Goal: Transaction & Acquisition: Obtain resource

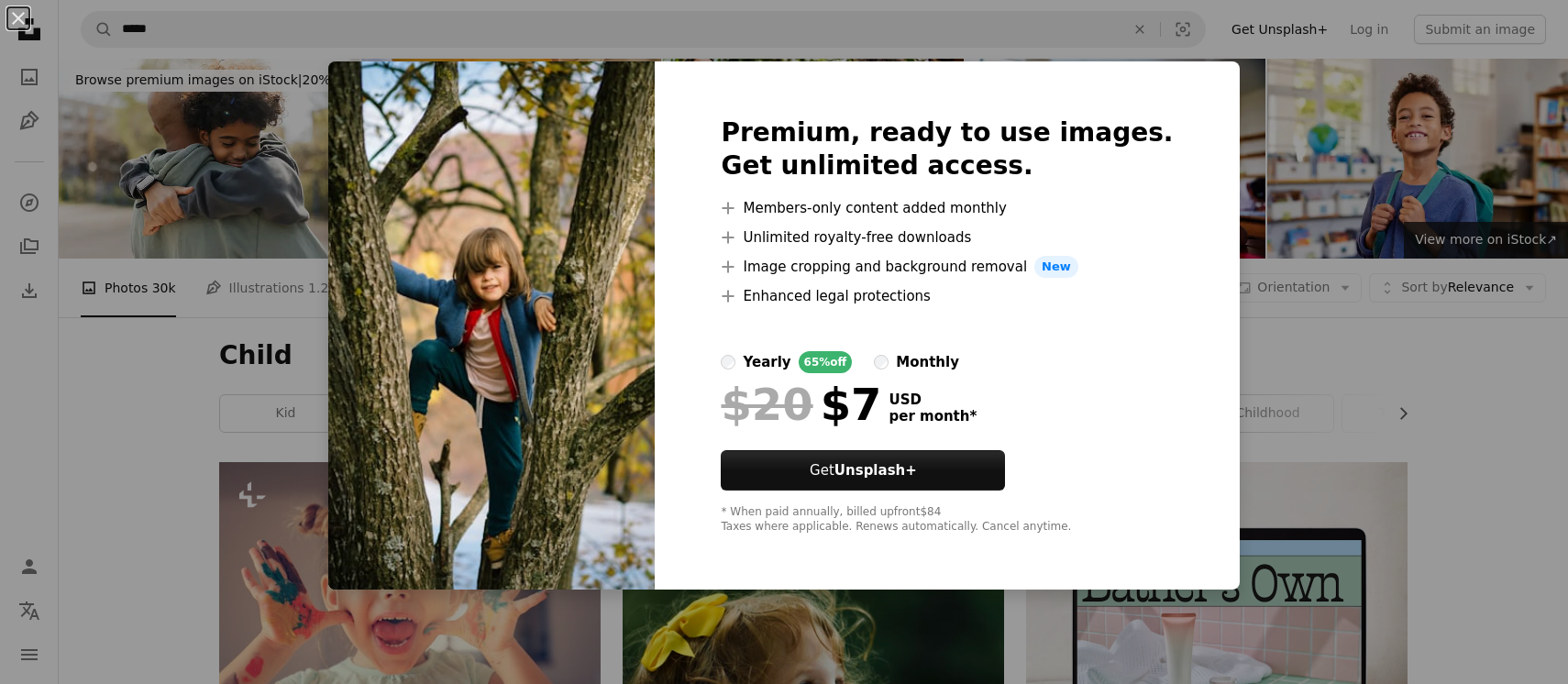
scroll to position [9343, 0]
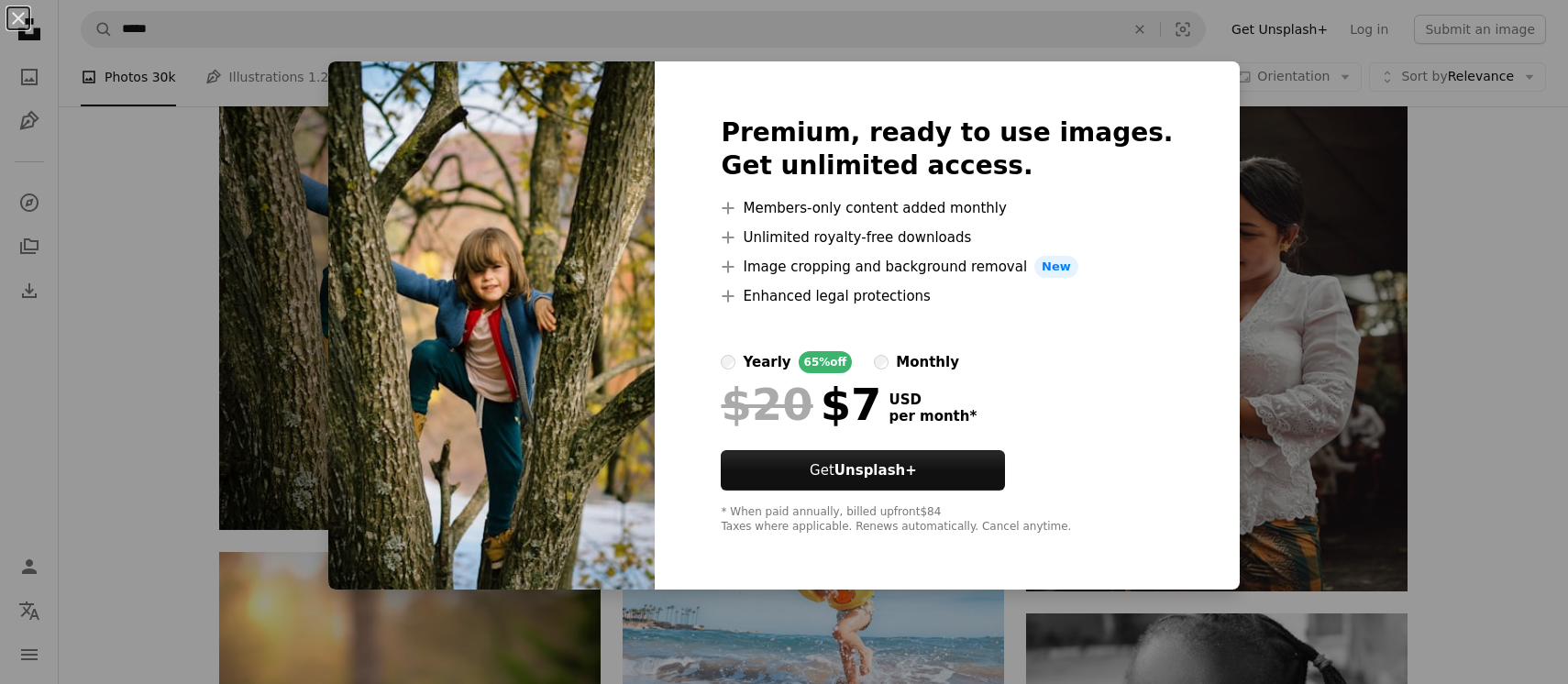
click at [295, 397] on div "An X shape Premium, ready to use images. Get unlimited access. A plus sign Memb…" at bounding box center [784, 342] width 1568 height 684
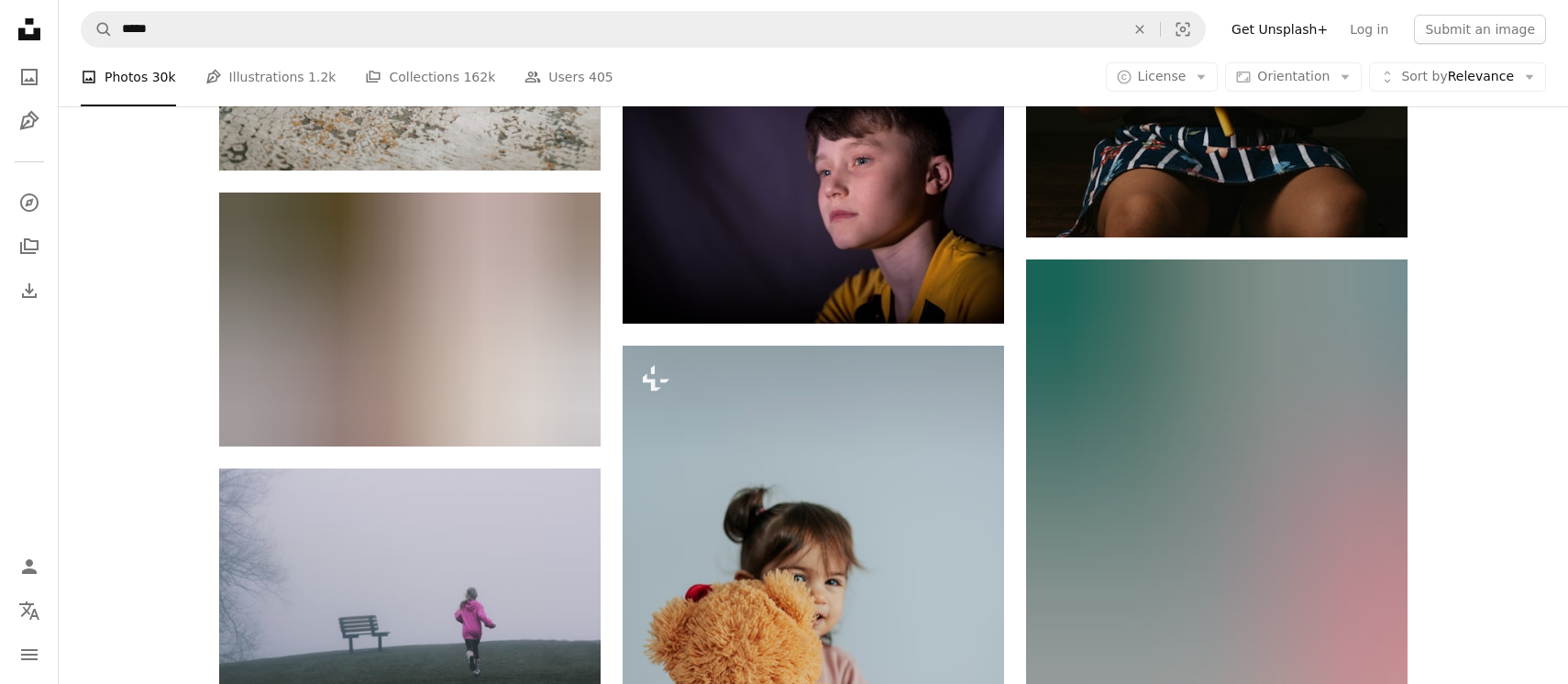
scroll to position [16960, 0]
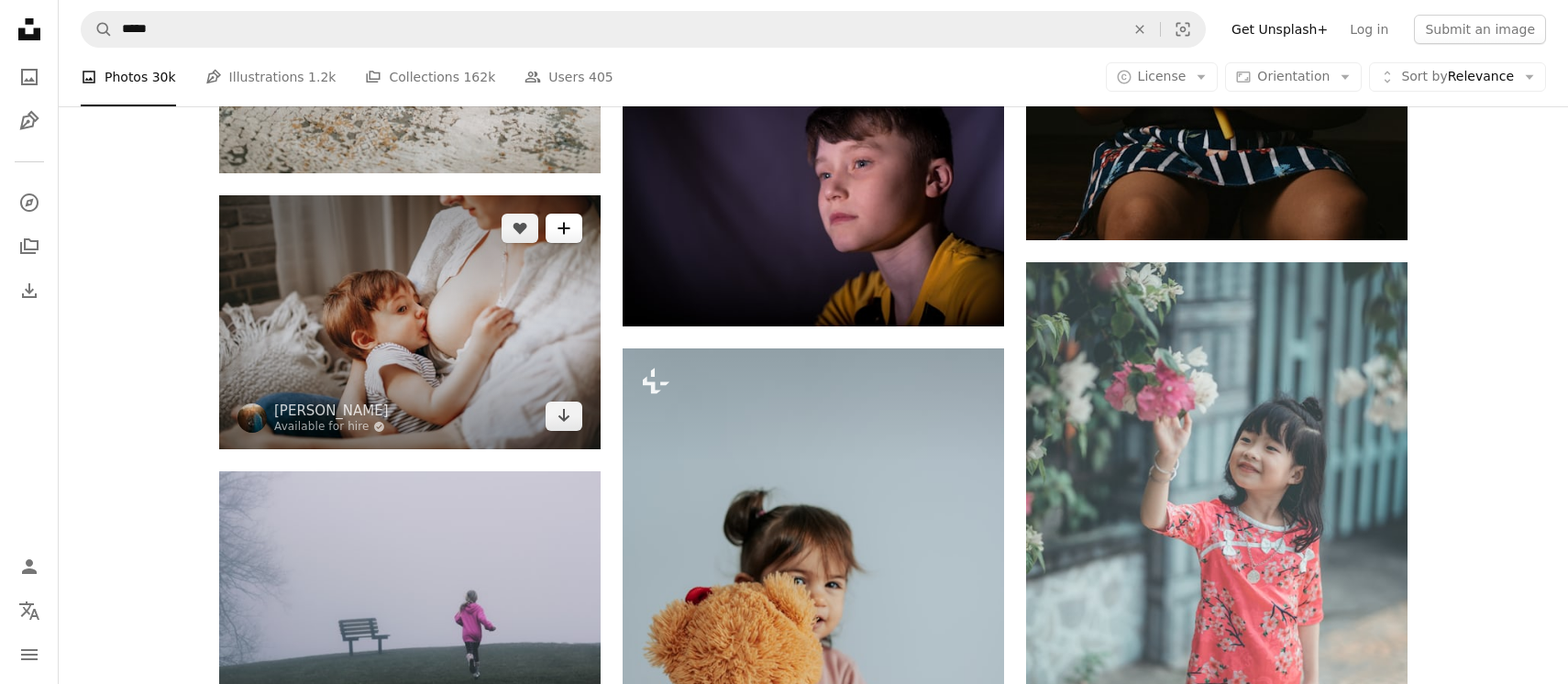
click at [569, 235] on icon "A plus sign" at bounding box center [564, 228] width 15 height 15
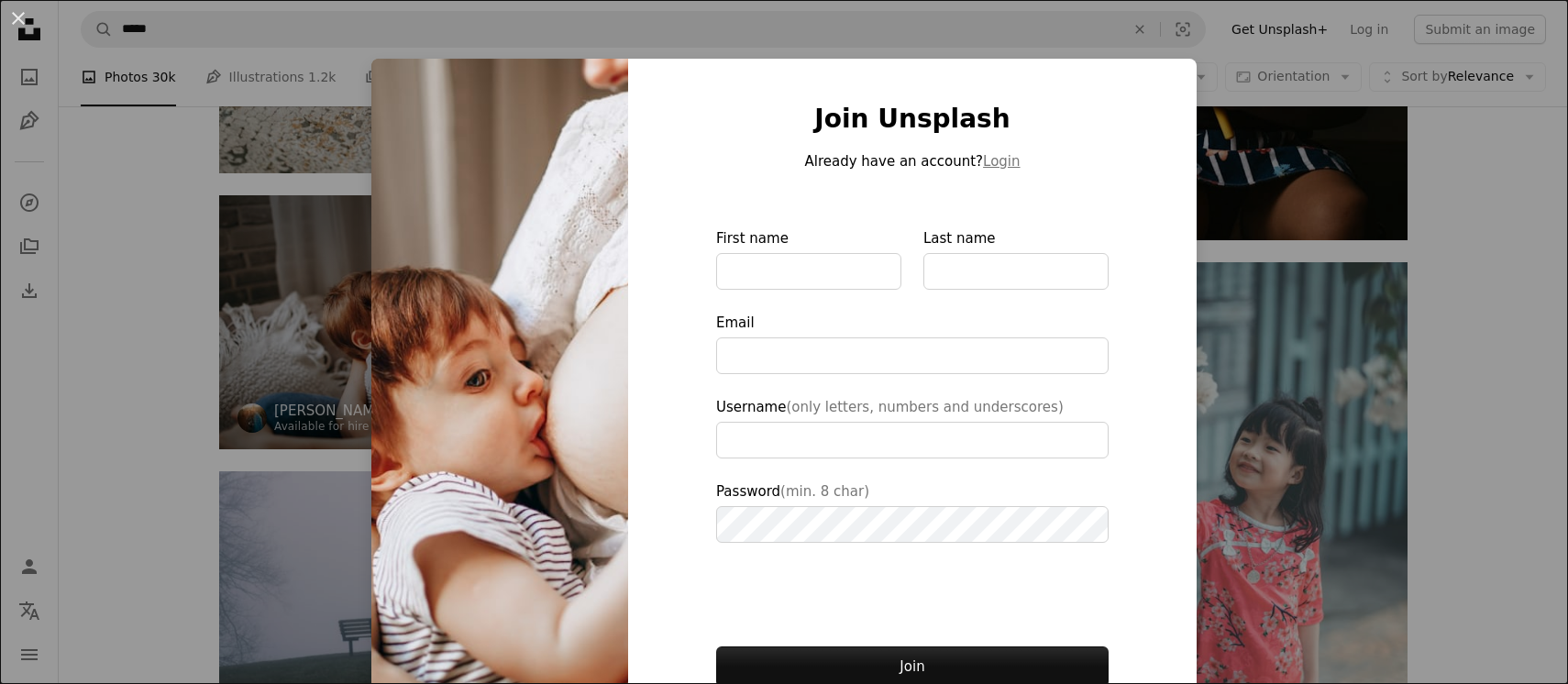
click at [284, 296] on div "An X shape Join Unsplash Already have an account? Login First name Last name Em…" at bounding box center [784, 342] width 1568 height 684
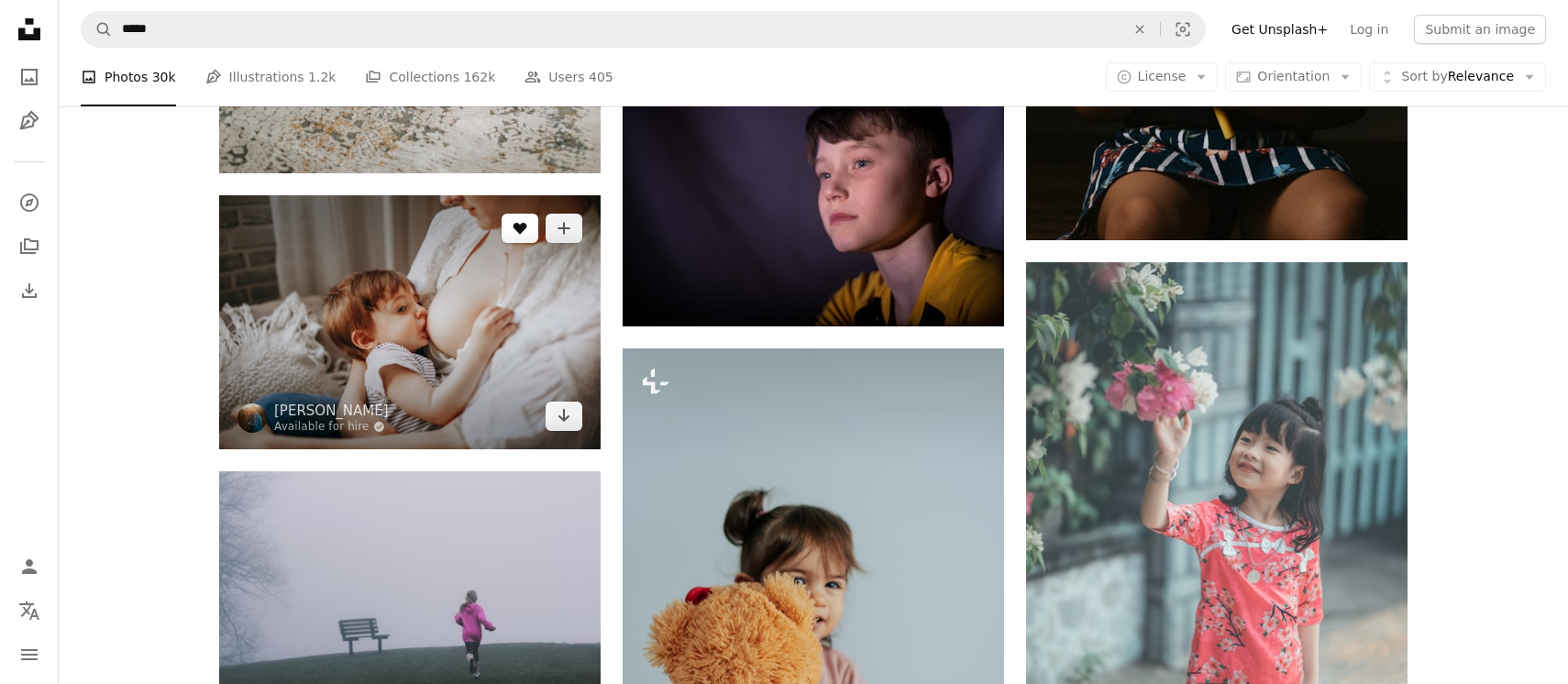
click at [520, 238] on button "A heart" at bounding box center [520, 229] width 37 height 29
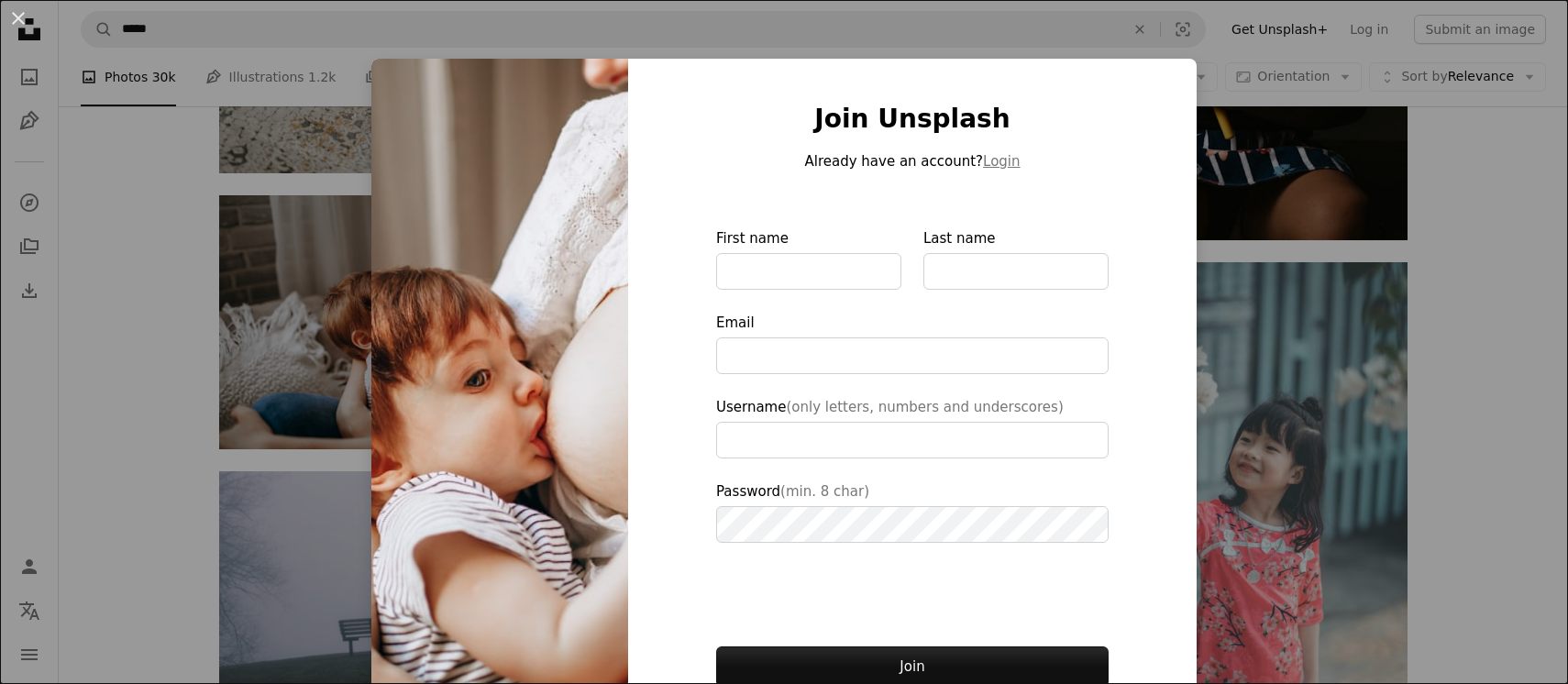
click at [304, 360] on div "An X shape Join Unsplash Already have an account? Login First name Last name Em…" at bounding box center [784, 342] width 1568 height 684
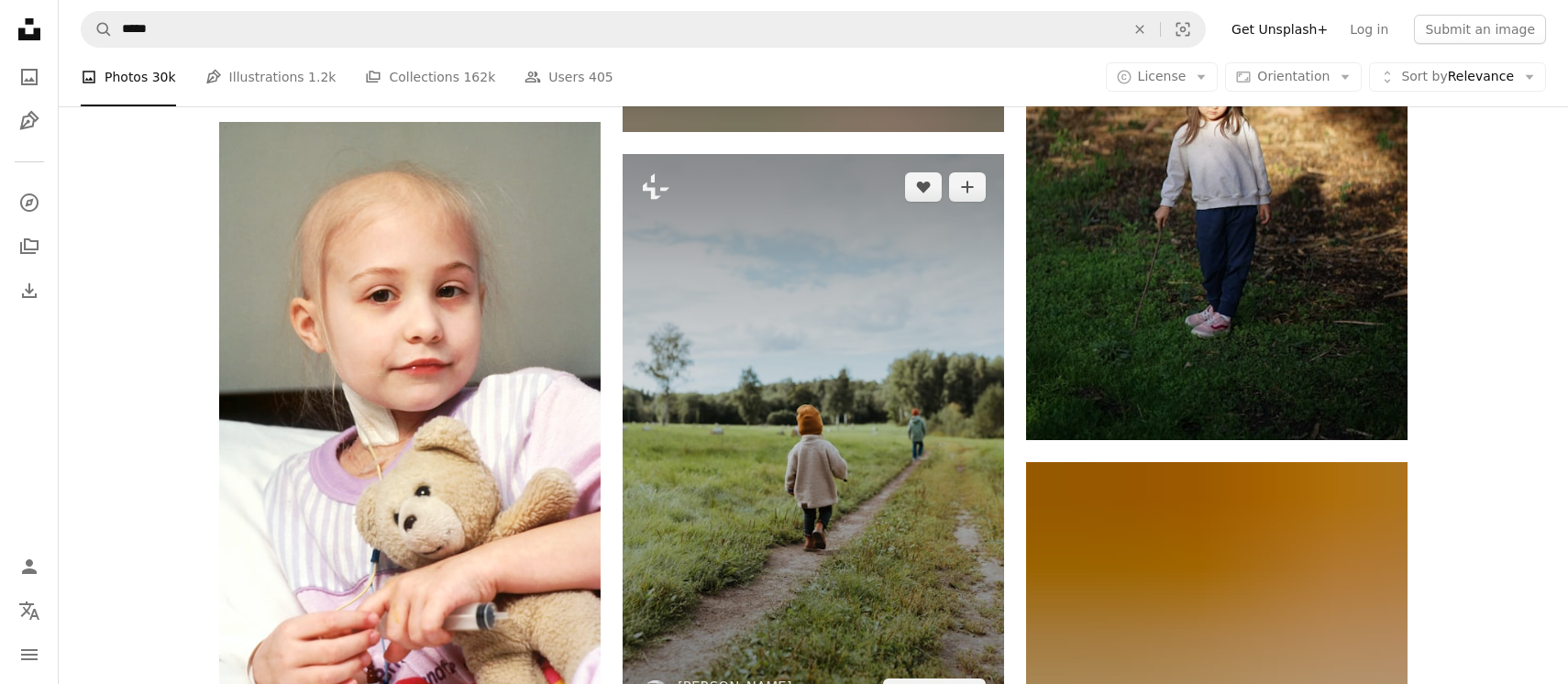
scroll to position [30252, 0]
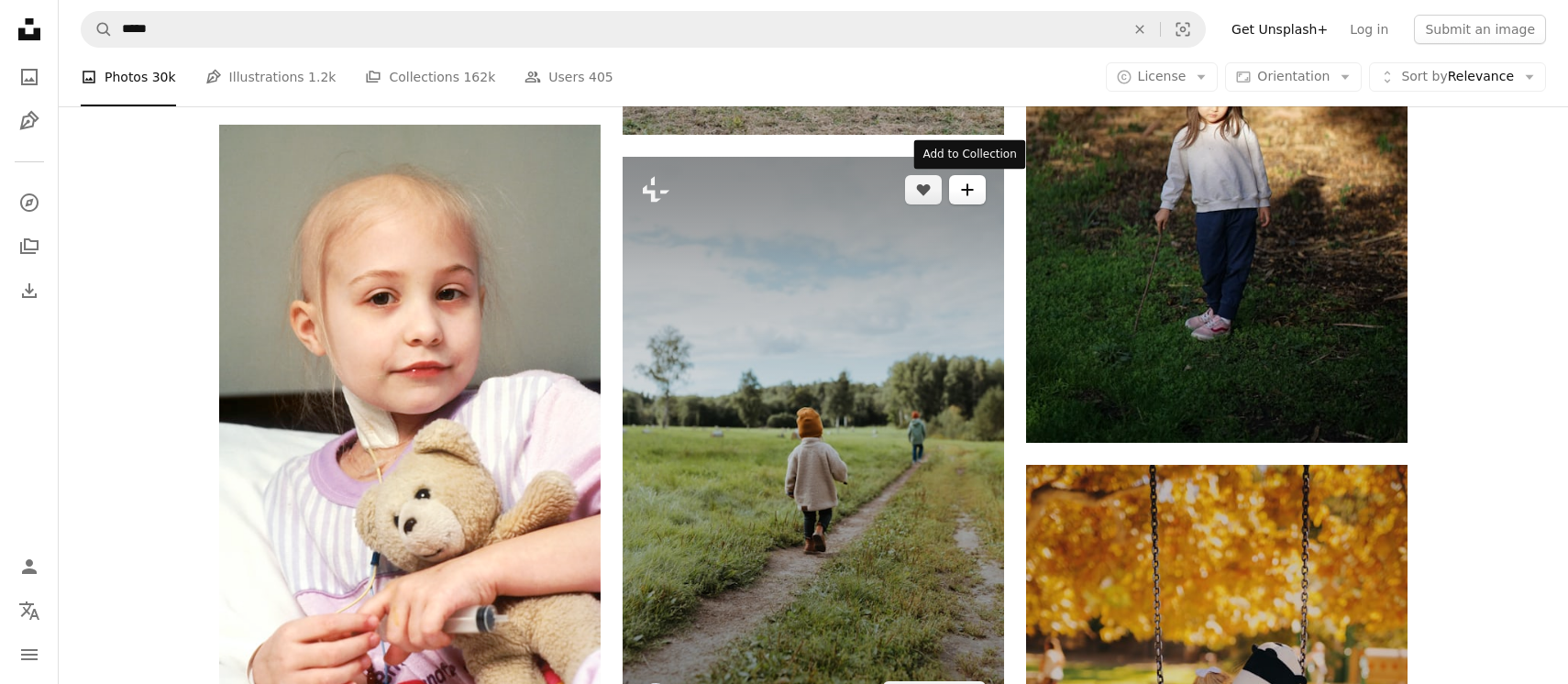
click at [968, 195] on icon "A plus sign" at bounding box center [967, 189] width 15 height 15
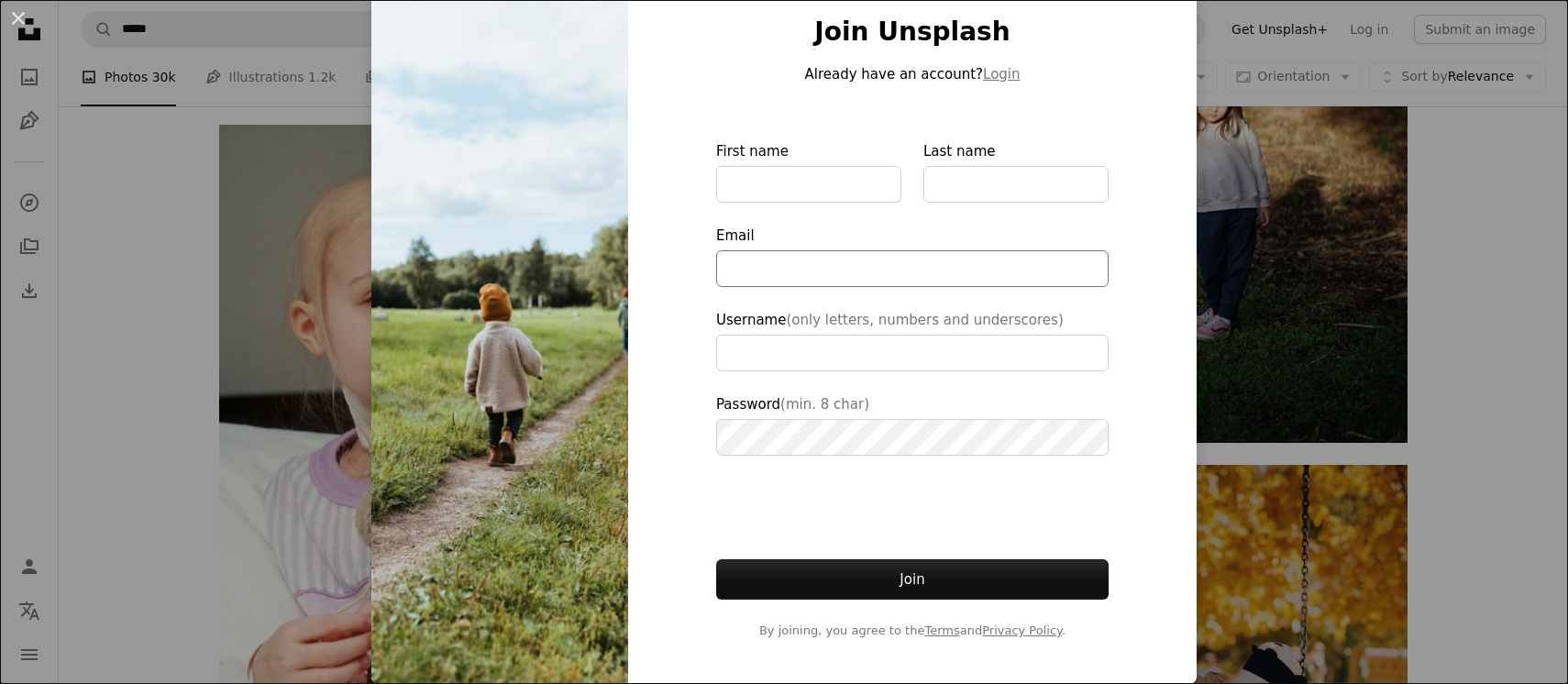
scroll to position [50, 0]
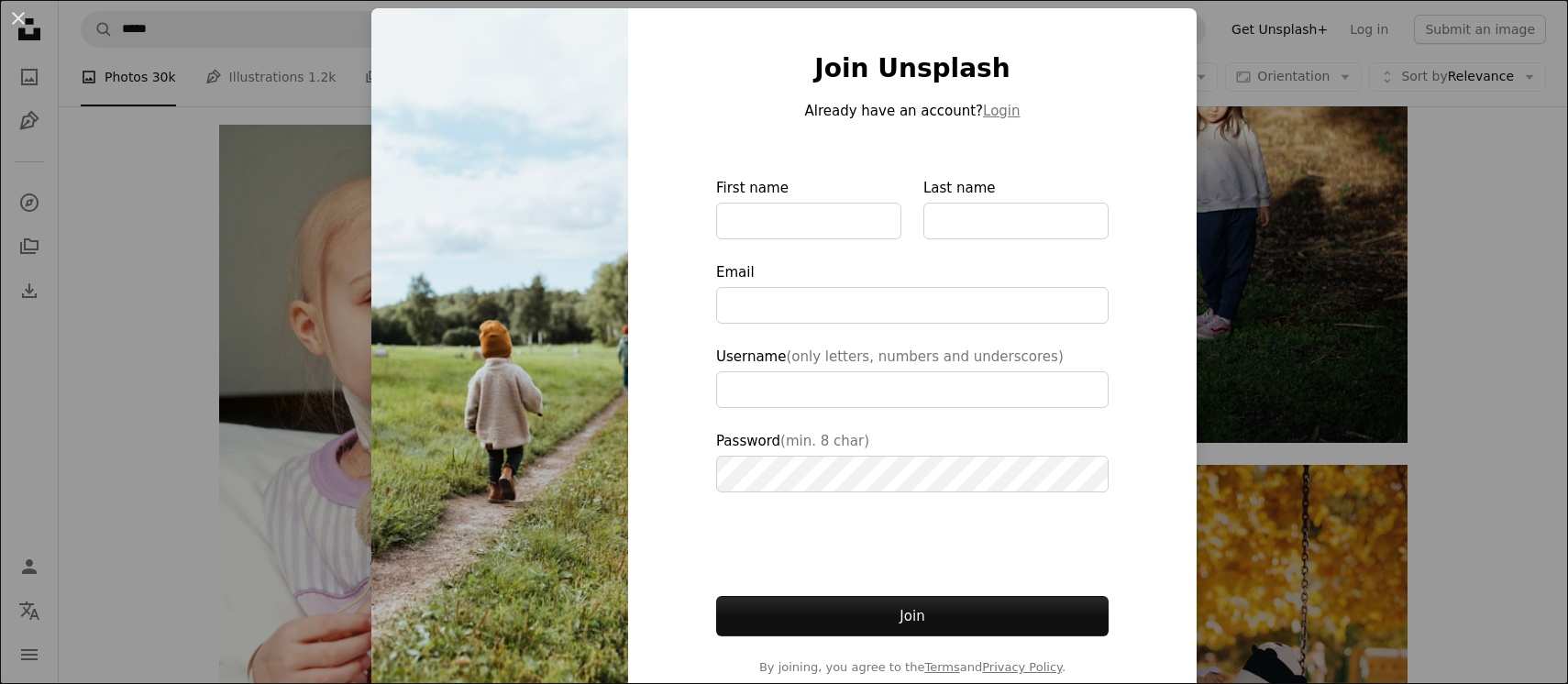
click at [716, 202] on div at bounding box center [716, 202] width 0 height 0
click at [876, 229] on input "First name" at bounding box center [808, 221] width 185 height 37
type input "**********"
type input "******"
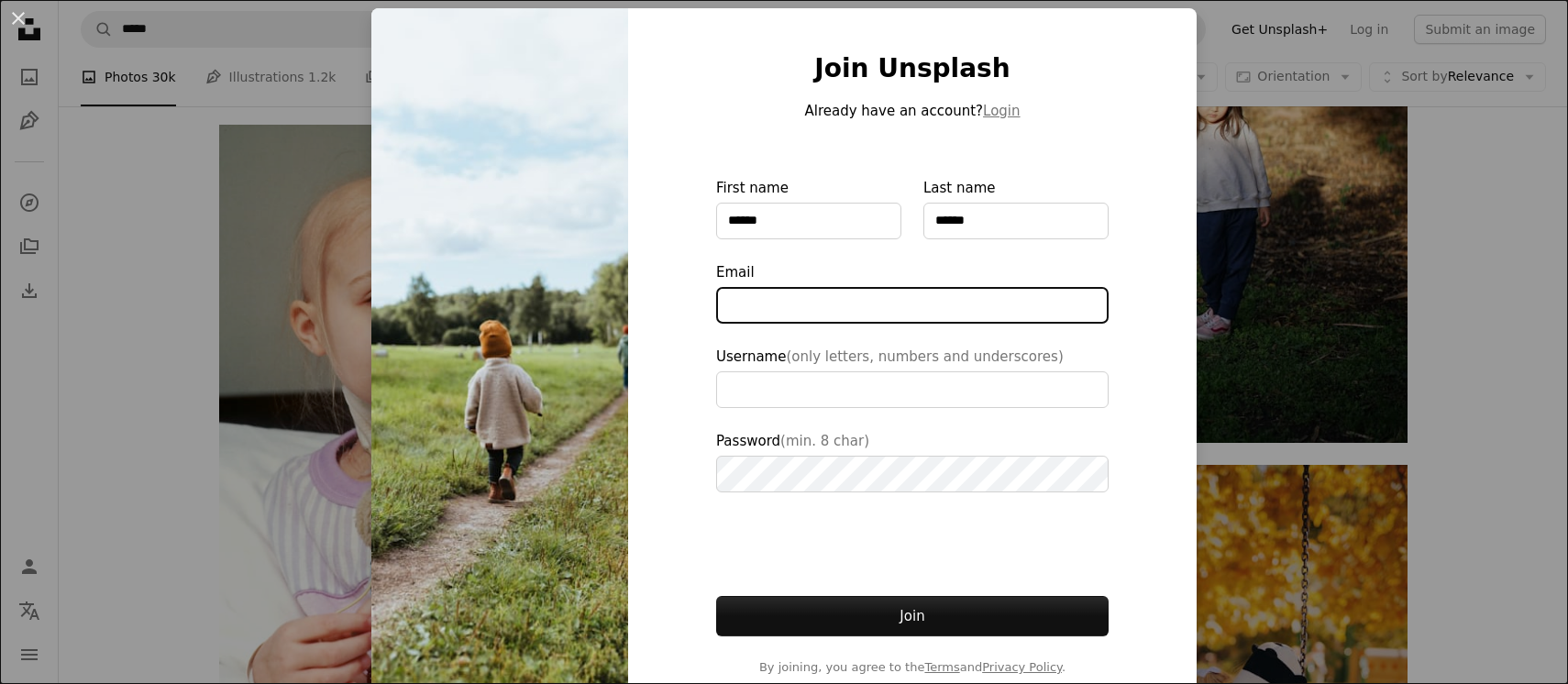
type input "**********"
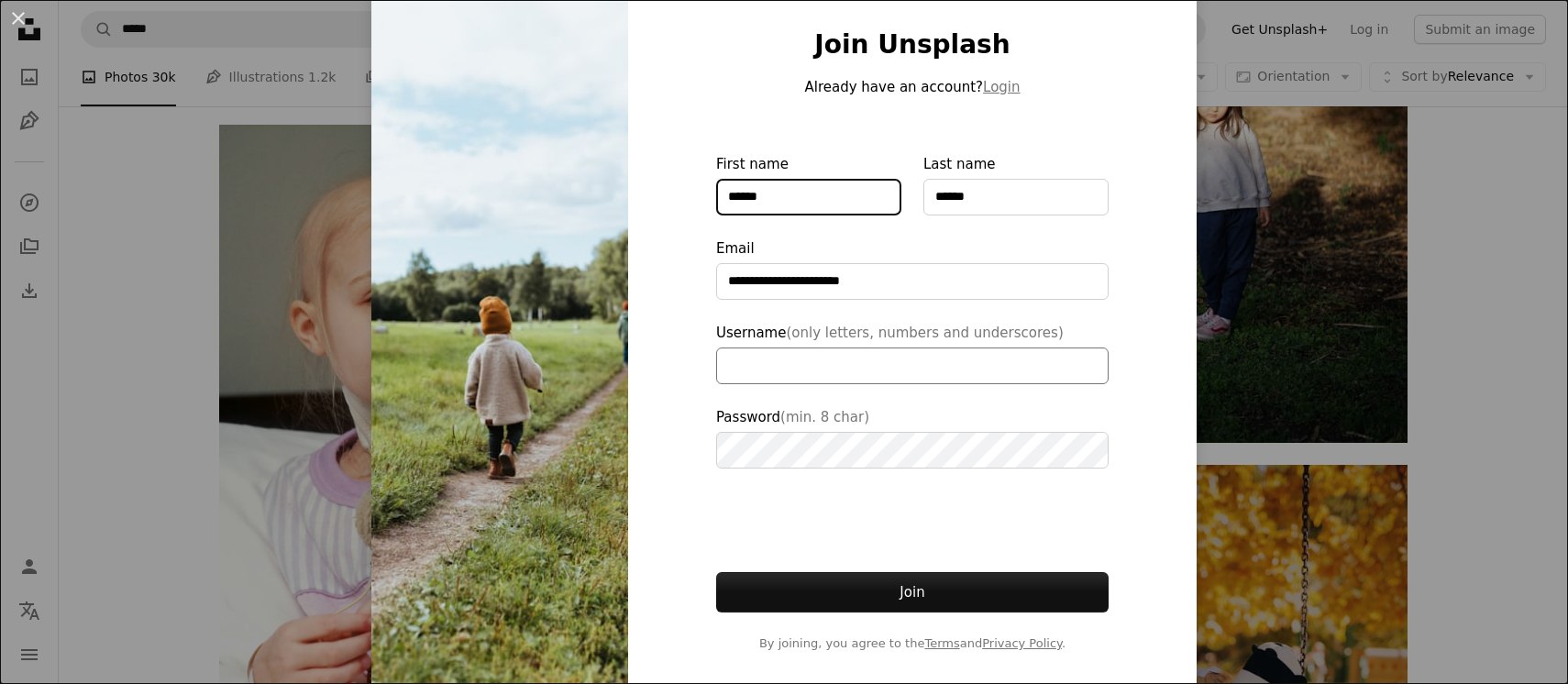
scroll to position [87, 0]
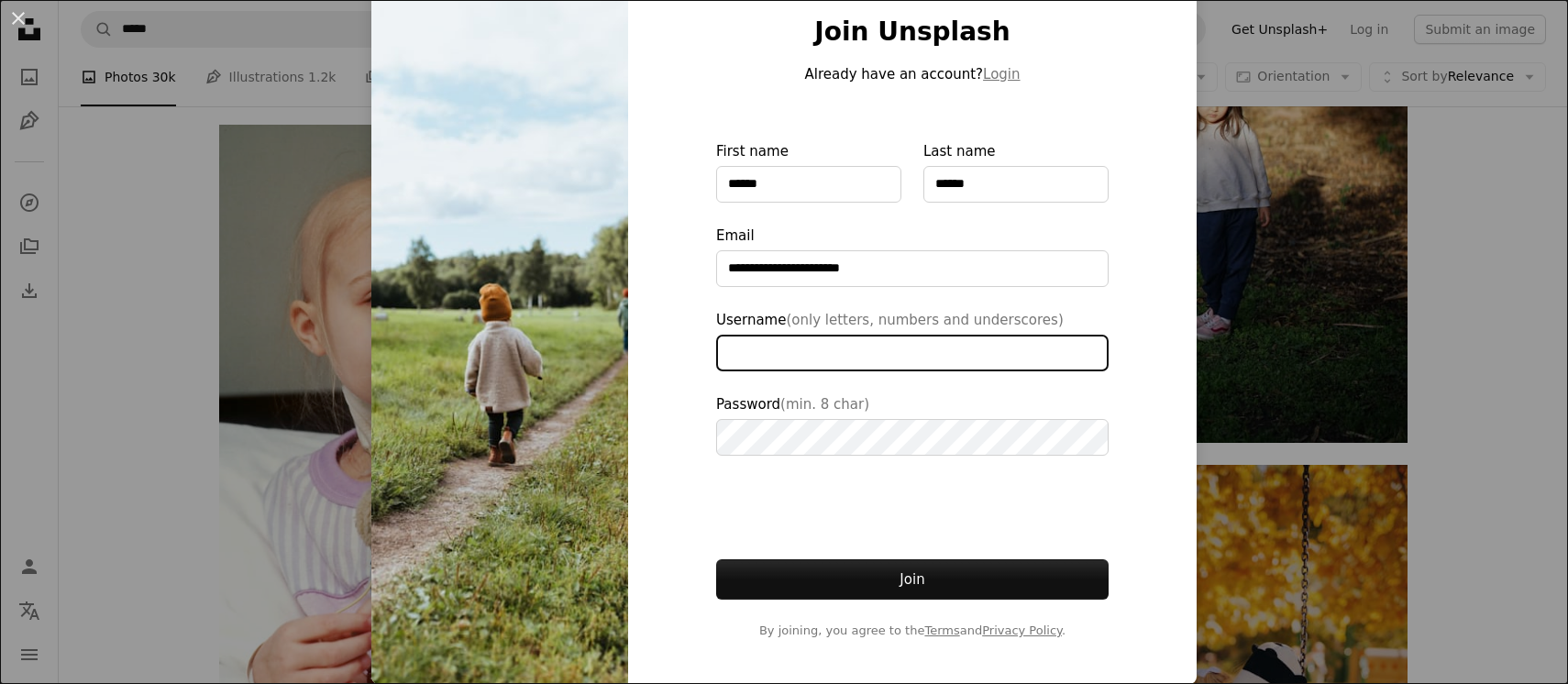
click at [858, 367] on input "Username (only letters, numbers and underscores)" at bounding box center [911, 353] width 392 height 37
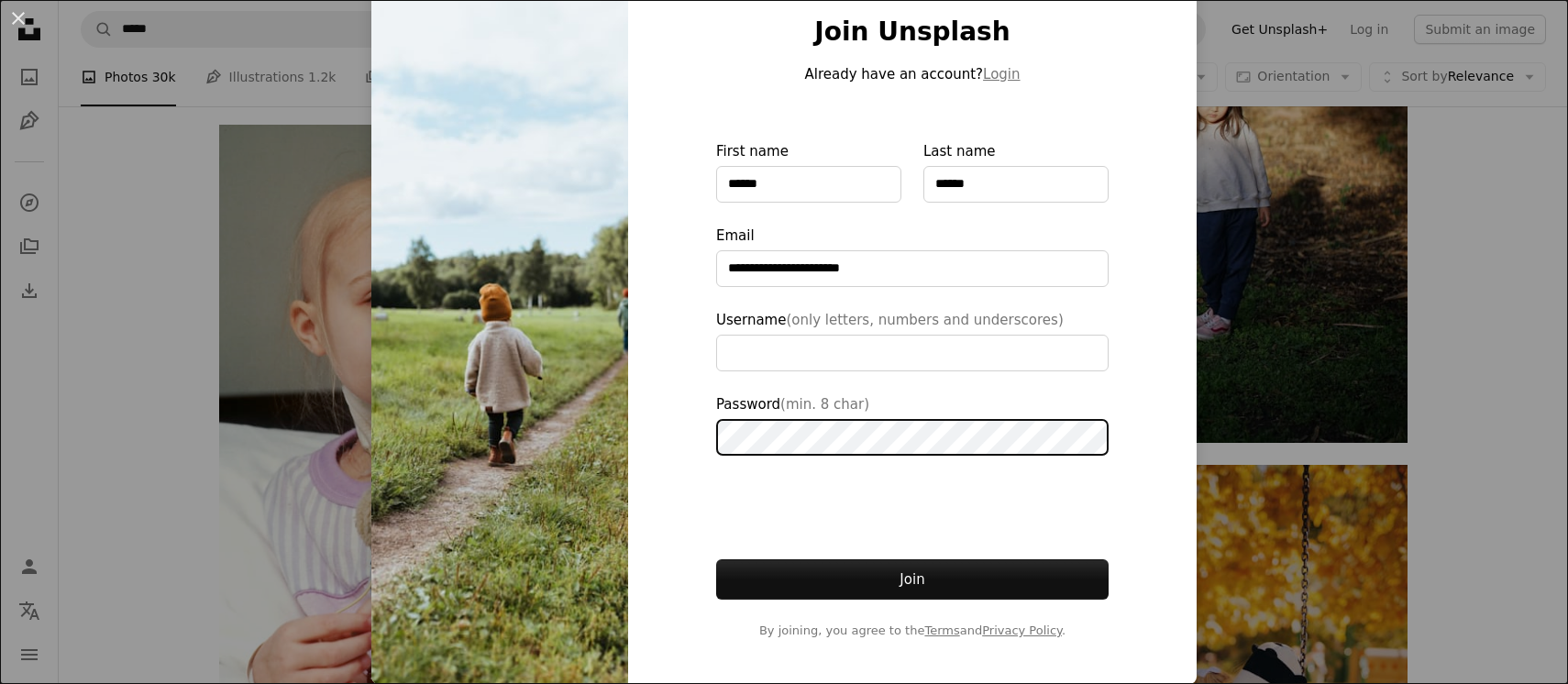
click at [716, 334] on div at bounding box center [716, 334] width 0 height 0
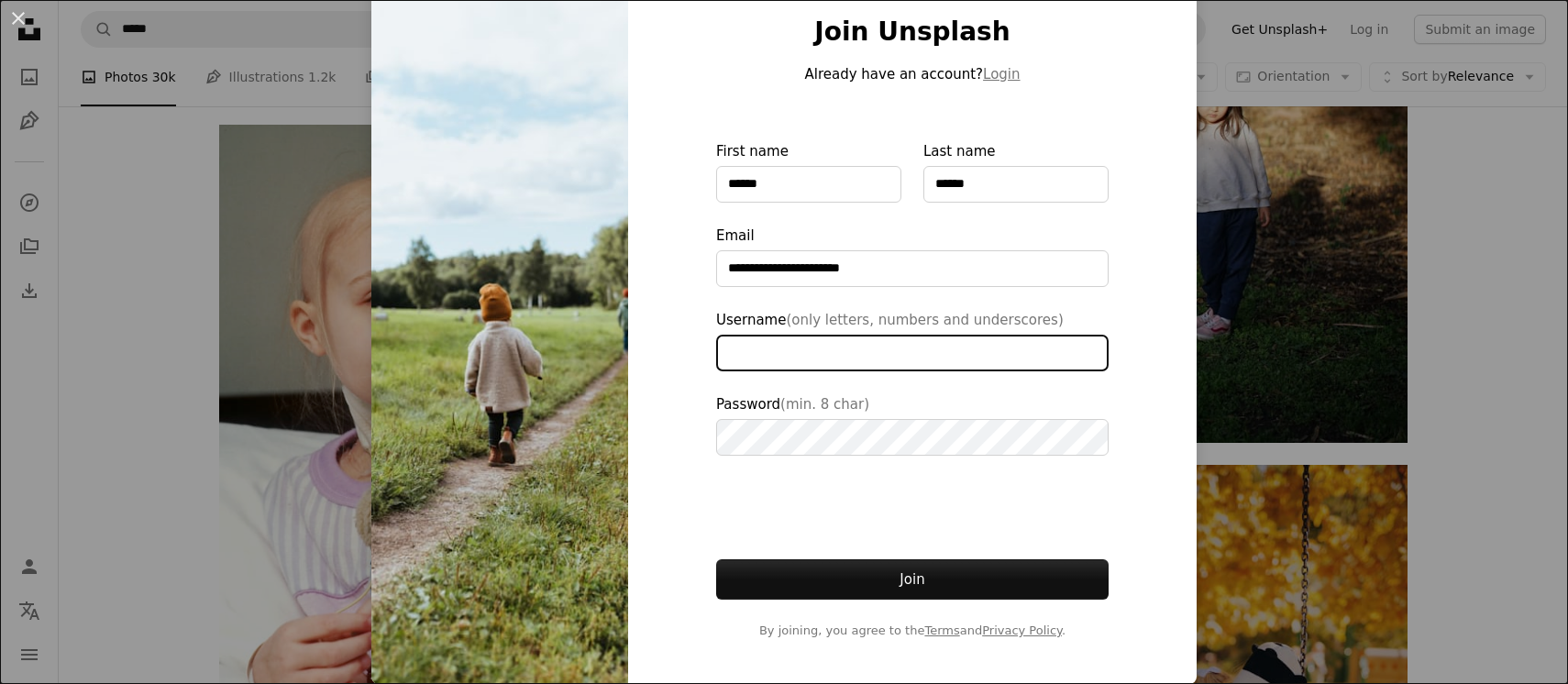
click at [1082, 362] on input "Username (only letters, numbers and underscores)" at bounding box center [911, 353] width 392 height 37
click at [1102, 315] on label "Username (only letters, numbers and underscores)" at bounding box center [911, 340] width 392 height 62
click at [1102, 334] on input "Username (only letters, numbers and underscores)" at bounding box center [911, 353] width 392 height 37
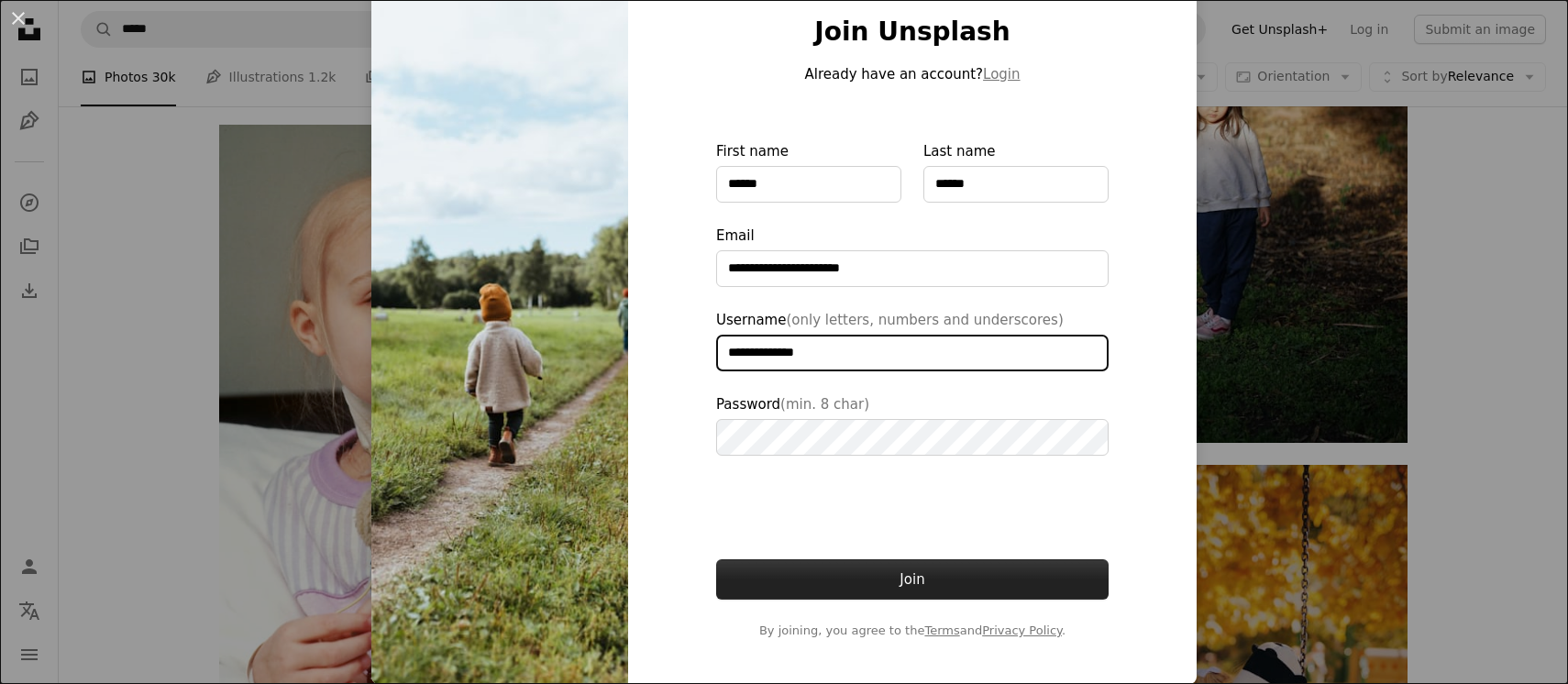
type input "**********"
click at [915, 574] on button "Join" at bounding box center [911, 579] width 392 height 41
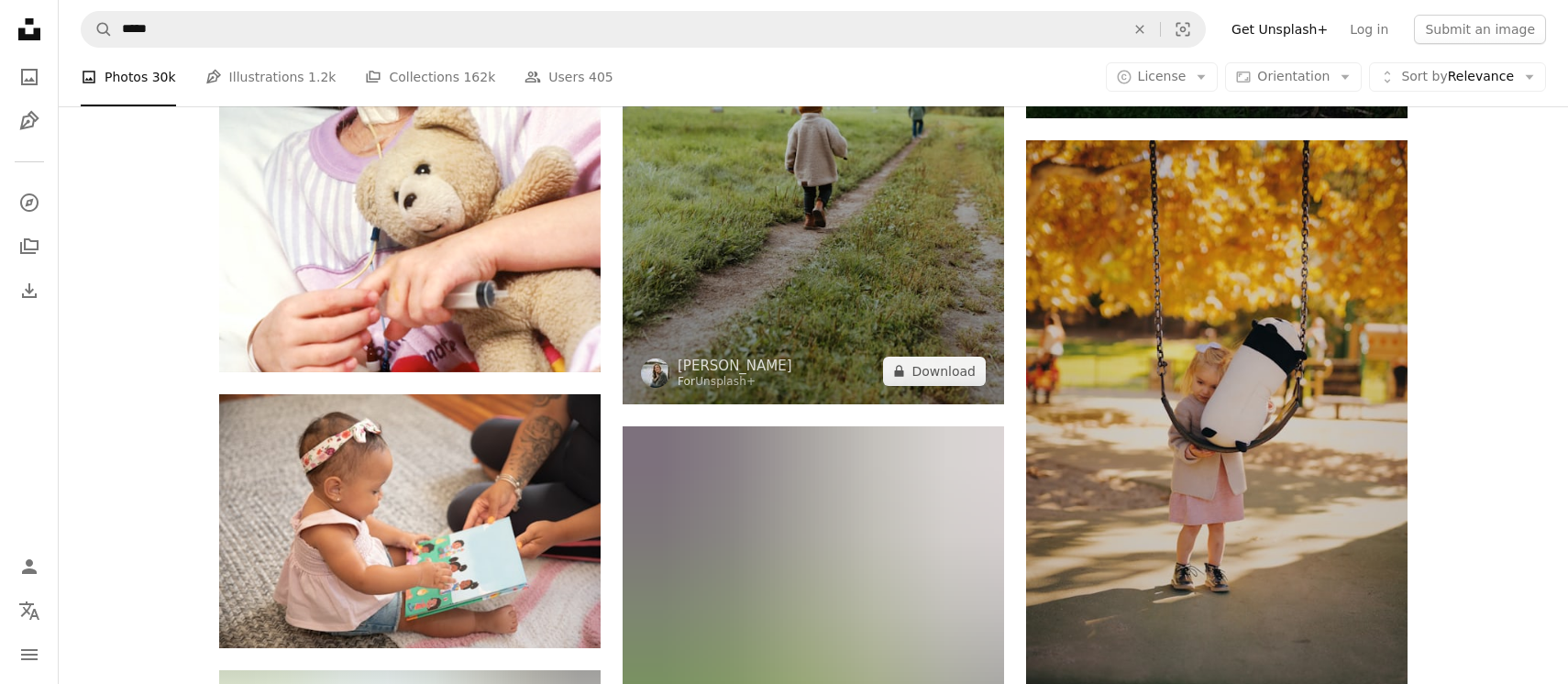
scroll to position [30580, 0]
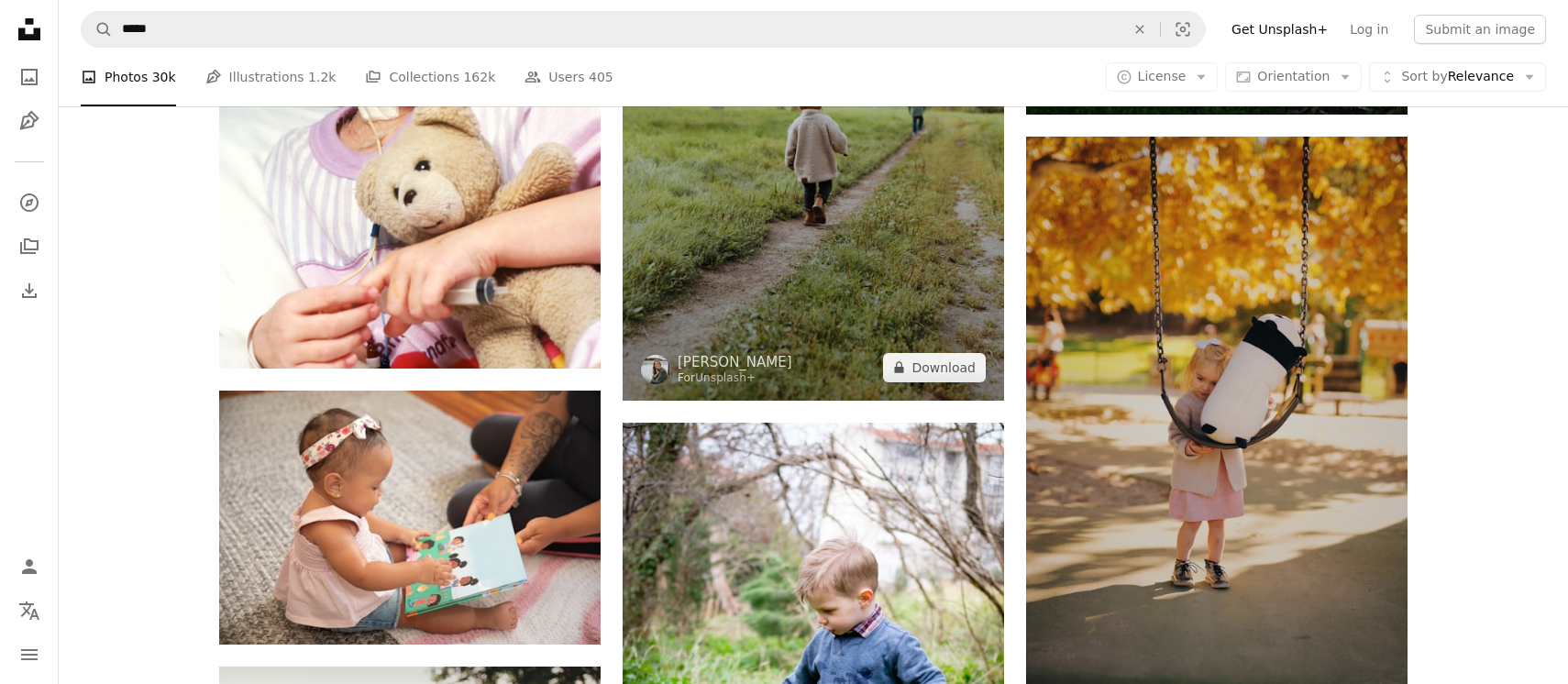
click at [765, 383] on img at bounding box center [814, 114] width 382 height 573
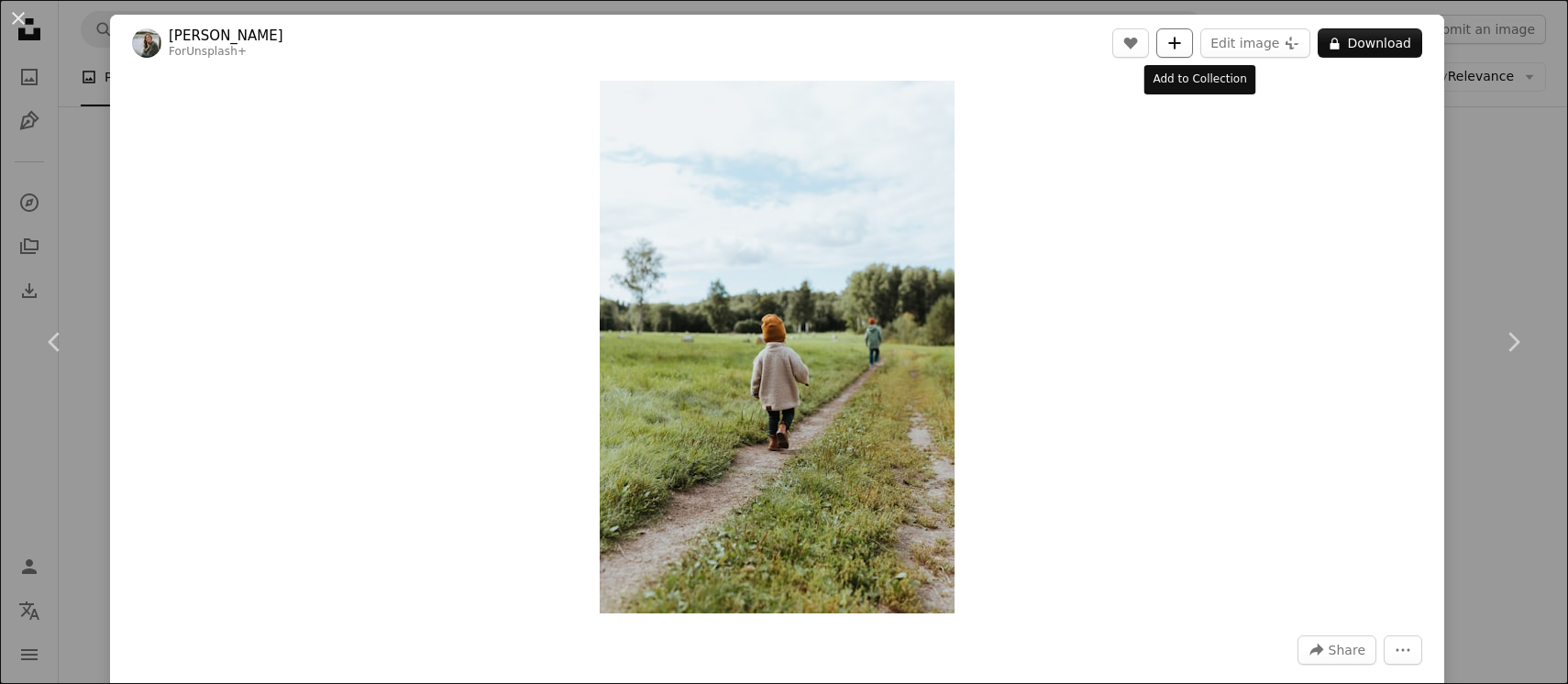
click at [1181, 46] on icon "Add to Collection" at bounding box center [1175, 43] width 12 height 12
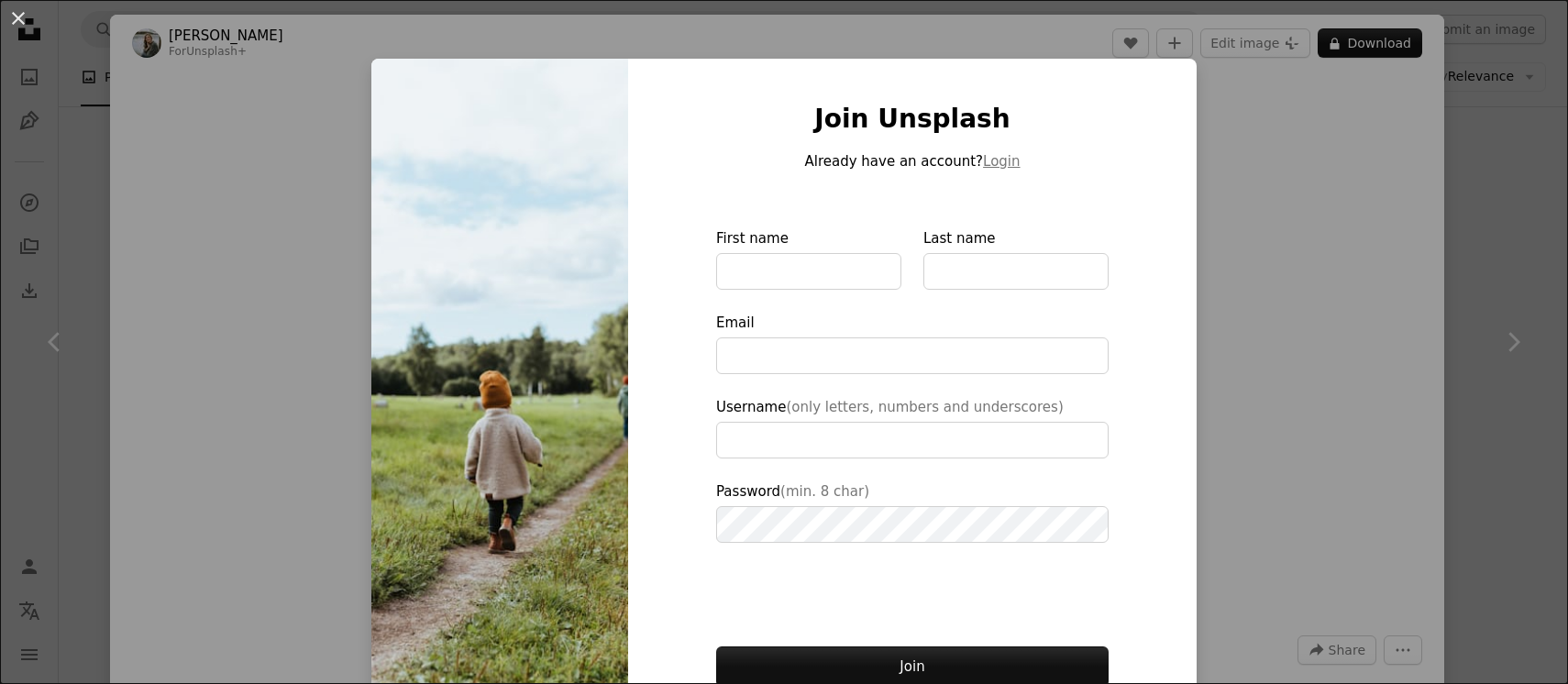
click at [1259, 149] on div "An X shape Join Unsplash Already have an account? Login First name Last name Em…" at bounding box center [784, 342] width 1568 height 684
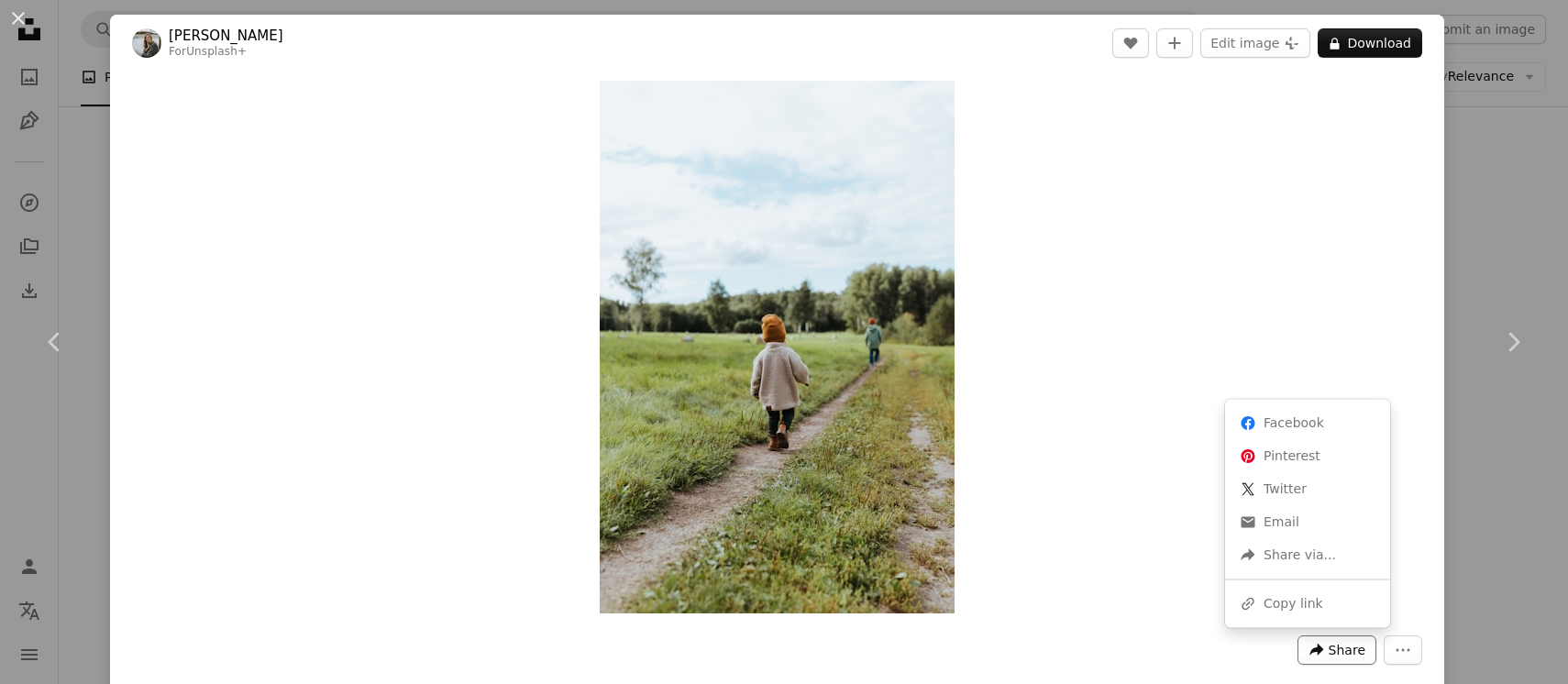
click at [1361, 652] on span "Share" at bounding box center [1347, 650] width 37 height 27
click at [1341, 610] on div "A URL sharing icon (chains) Copy link" at bounding box center [1307, 604] width 150 height 33
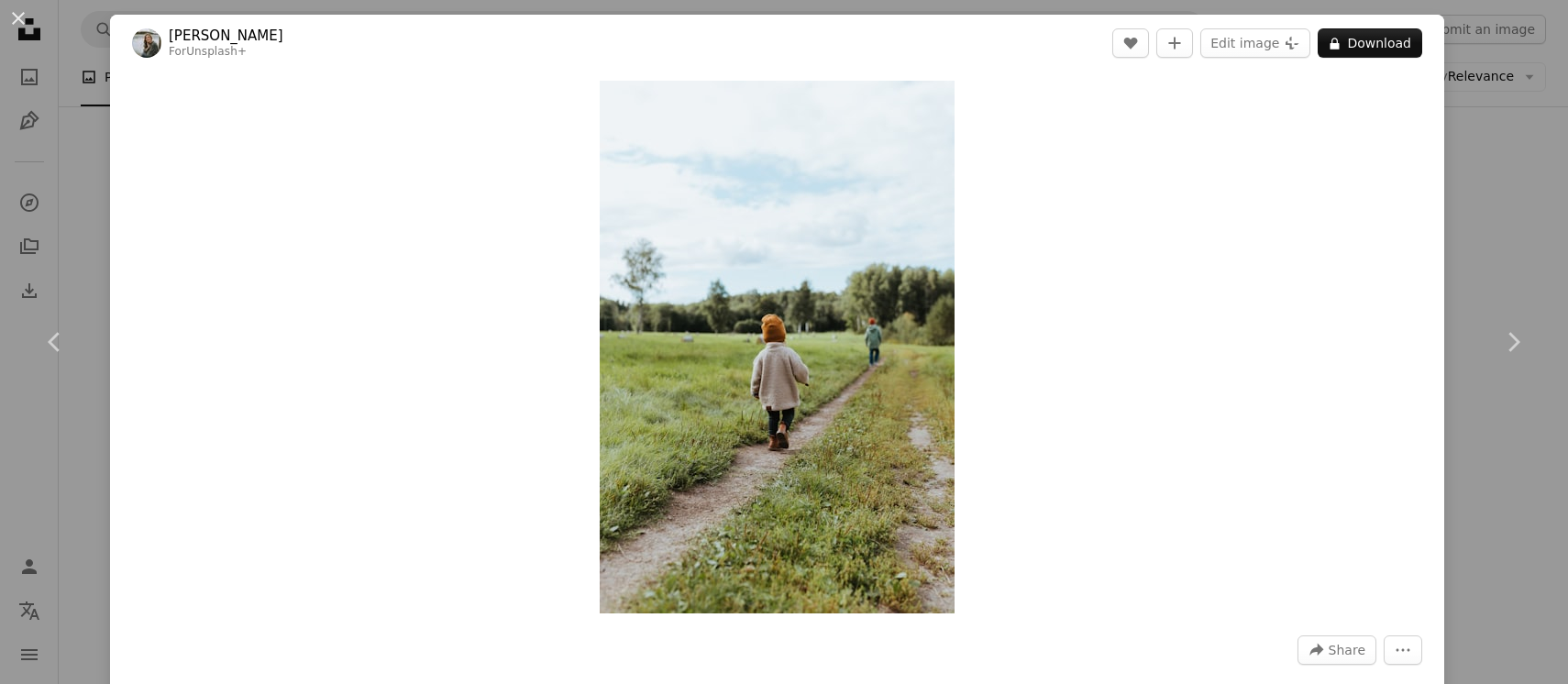
click at [1507, 212] on div "An X shape Chevron left Chevron right [PERSON_NAME] For Unsplash+ A heart A plu…" at bounding box center [784, 342] width 1568 height 684
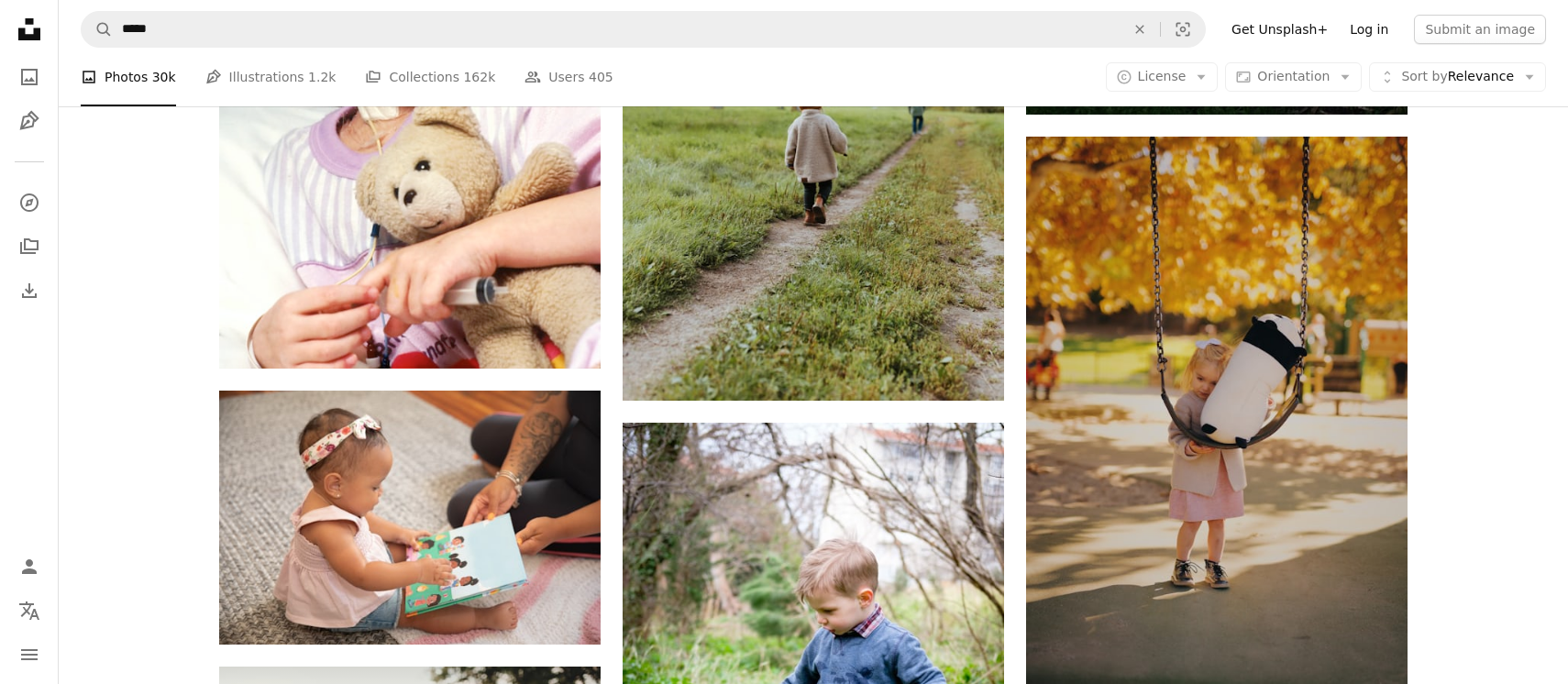
click at [1388, 28] on link "Log in" at bounding box center [1368, 29] width 60 height 29
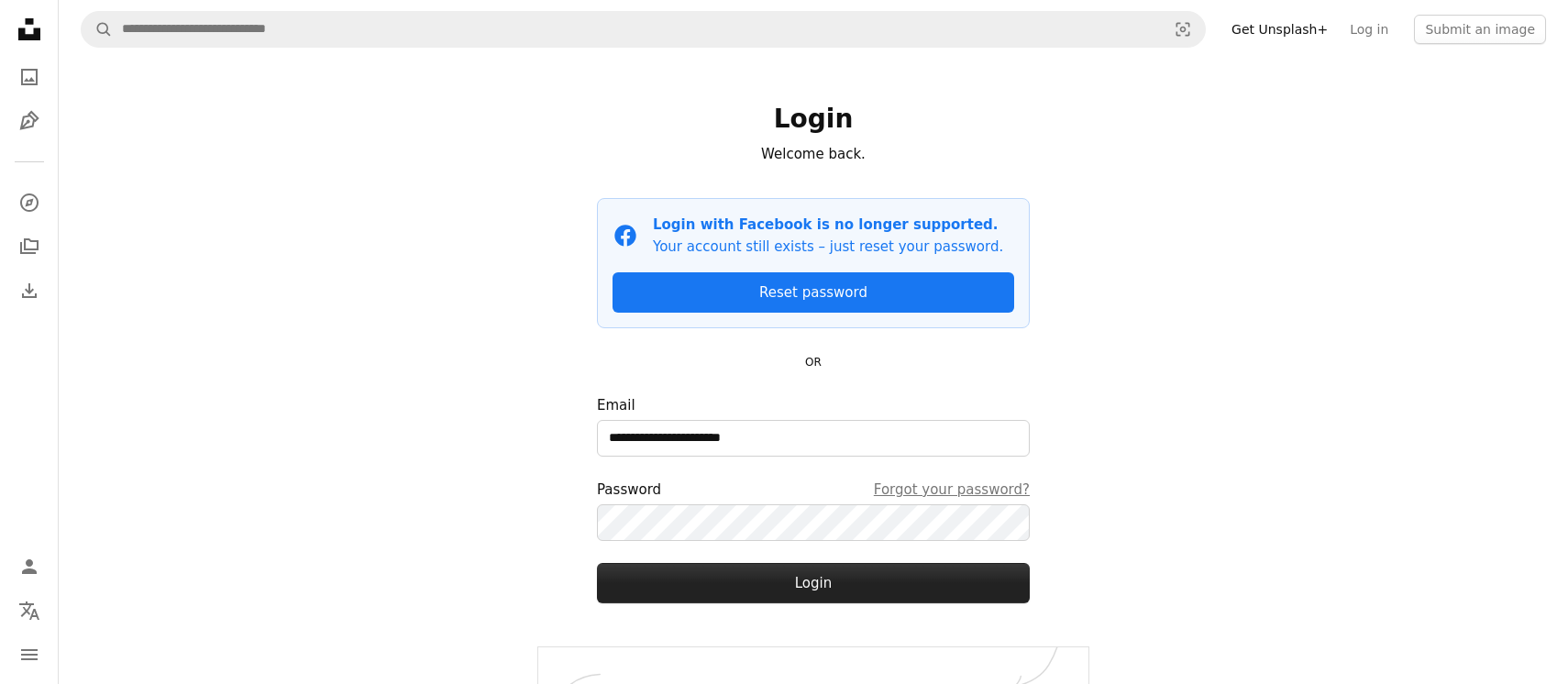
click at [804, 583] on button "Login" at bounding box center [813, 583] width 433 height 41
